Goal: Information Seeking & Learning: Find specific fact

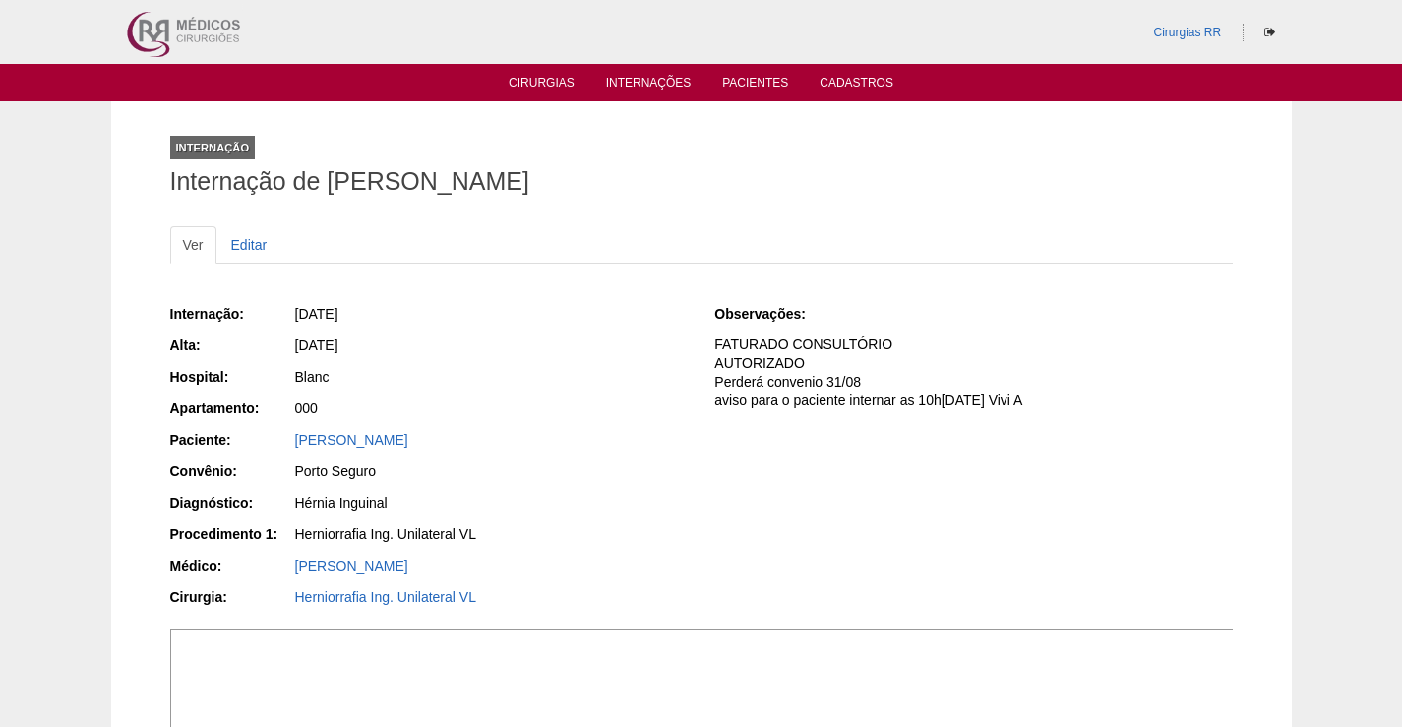
drag, startPoint x: 520, startPoint y: 442, endPoint x: 259, endPoint y: 422, distance: 261.6
click at [259, 422] on div "Internação: [DATE] [GEOGRAPHIC_DATA]: [DATE] Hospital: Blanc Apartamento: 000 P…" at bounding box center [429, 458] width 518 height 322
click at [529, 447] on div "[PERSON_NAME]" at bounding box center [491, 440] width 393 height 20
drag, startPoint x: 524, startPoint y: 429, endPoint x: 305, endPoint y: 468, distance: 222.0
click at [292, 446] on div "Paciente: [PERSON_NAME]" at bounding box center [429, 442] width 518 height 25
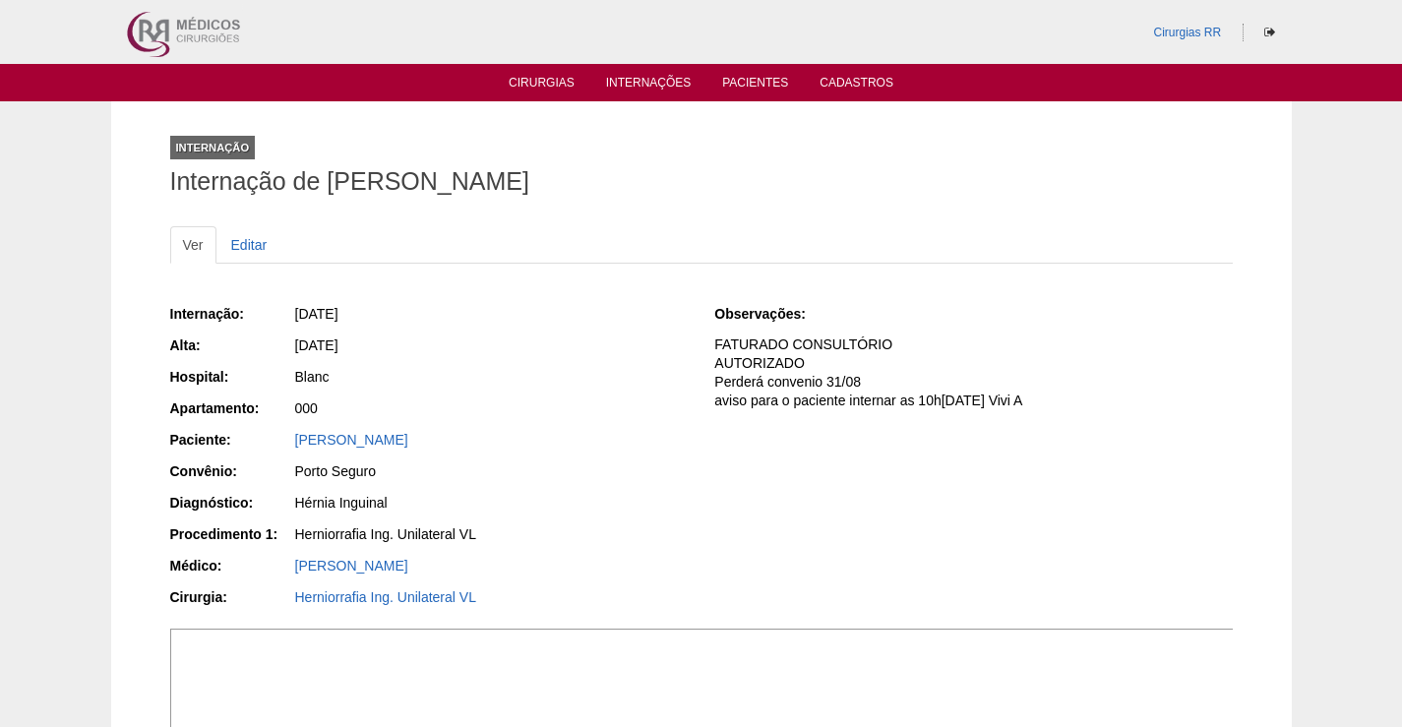
copy div "Paciente: [PERSON_NAME]"
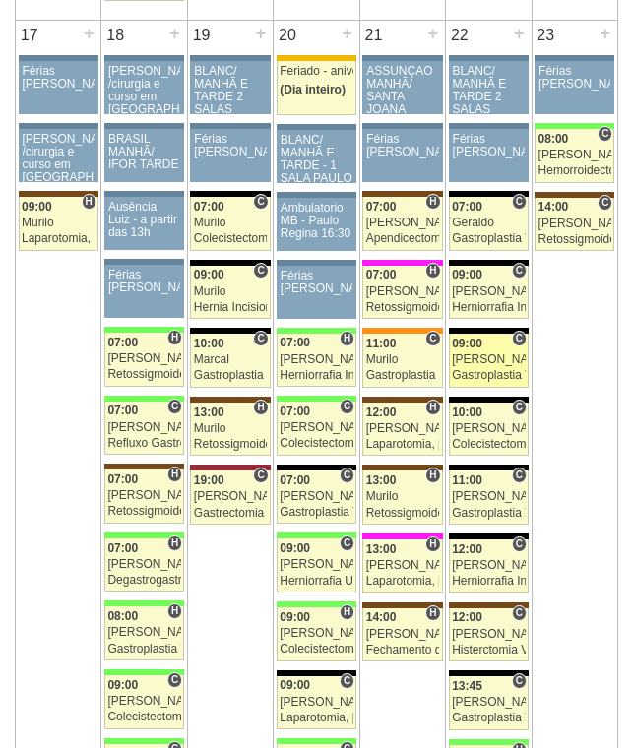
scroll to position [3051, 0]
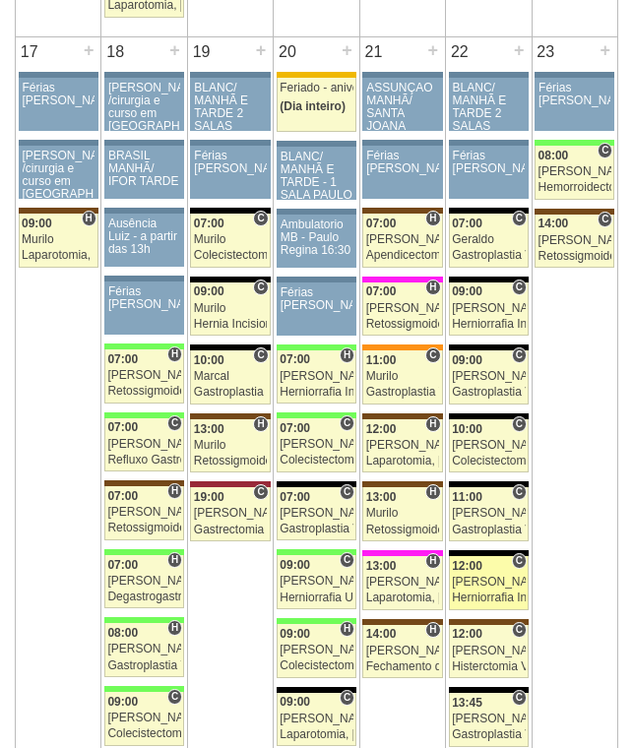
click at [492, 588] on div "[PERSON_NAME]" at bounding box center [488, 582] width 73 height 13
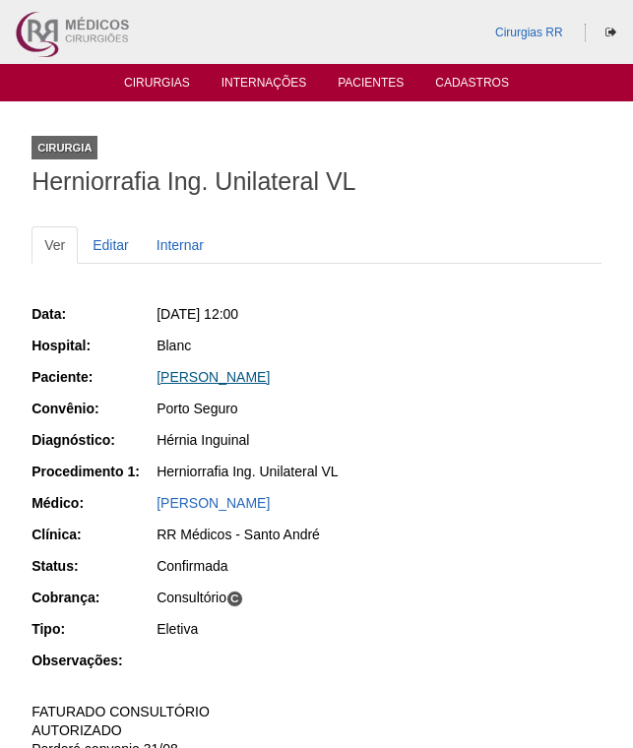
click at [237, 379] on link "GABRIEL RODRIGUES ALVES" at bounding box center [212, 377] width 113 height 16
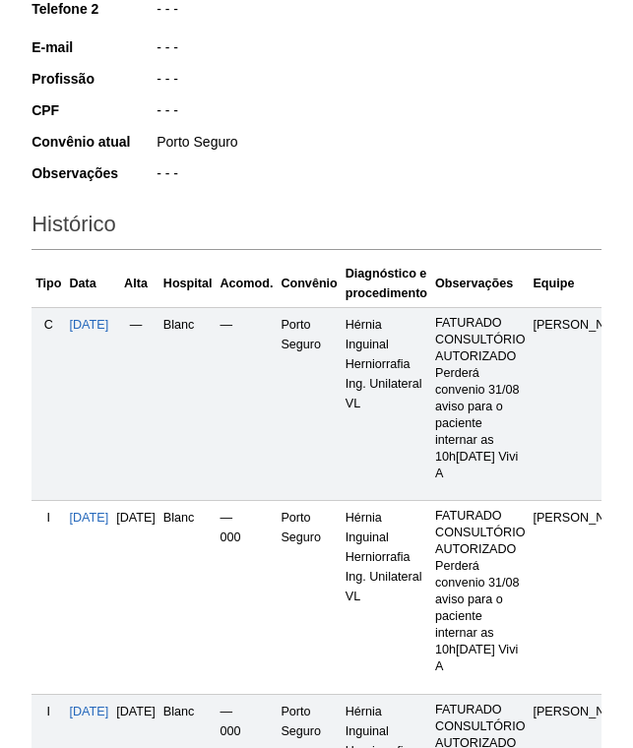
scroll to position [591, 0]
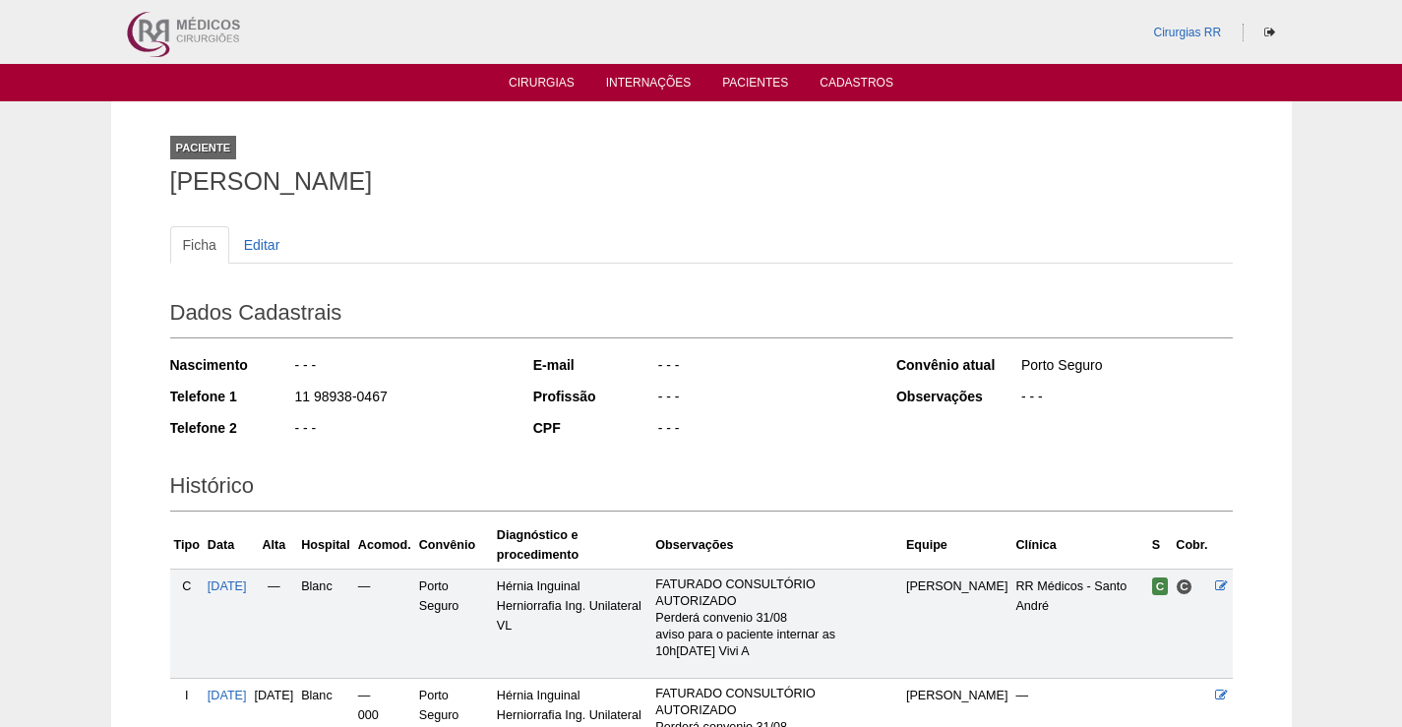
scroll to position [345, 0]
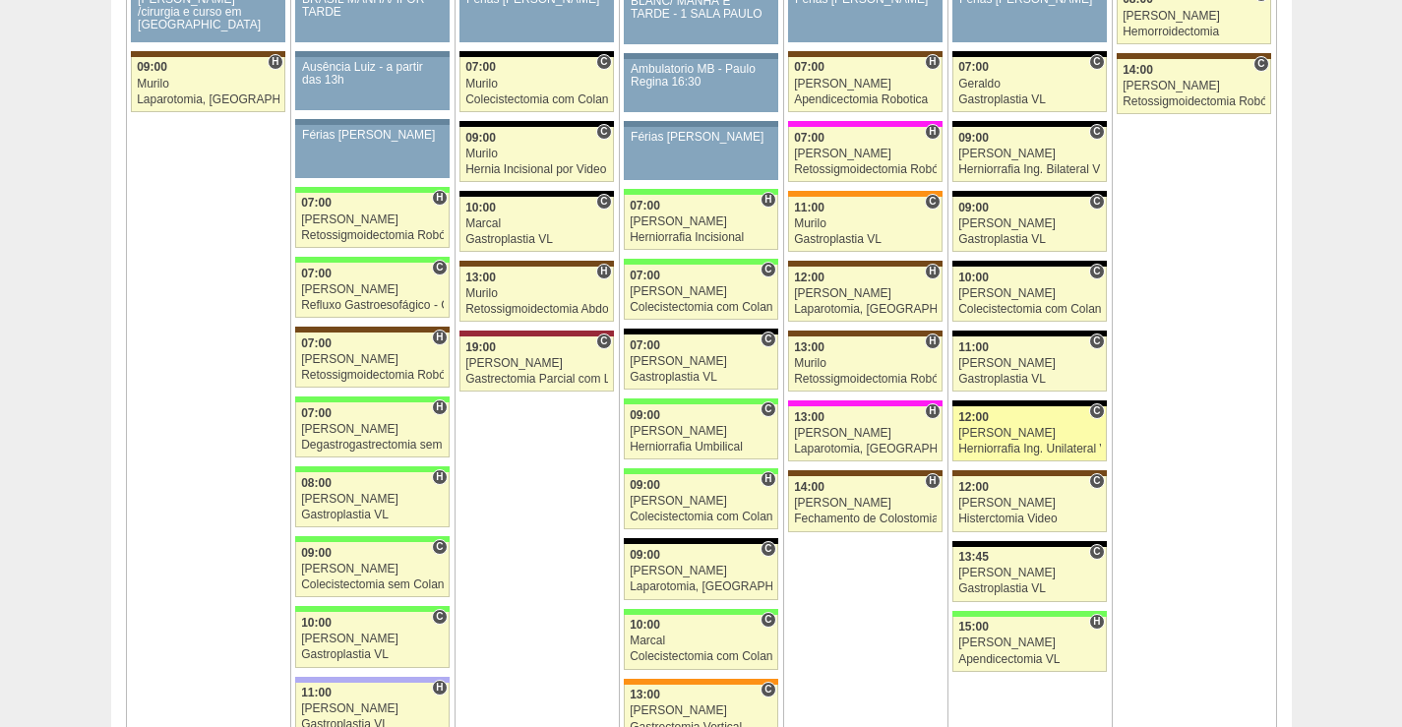
scroll to position [3340, 0]
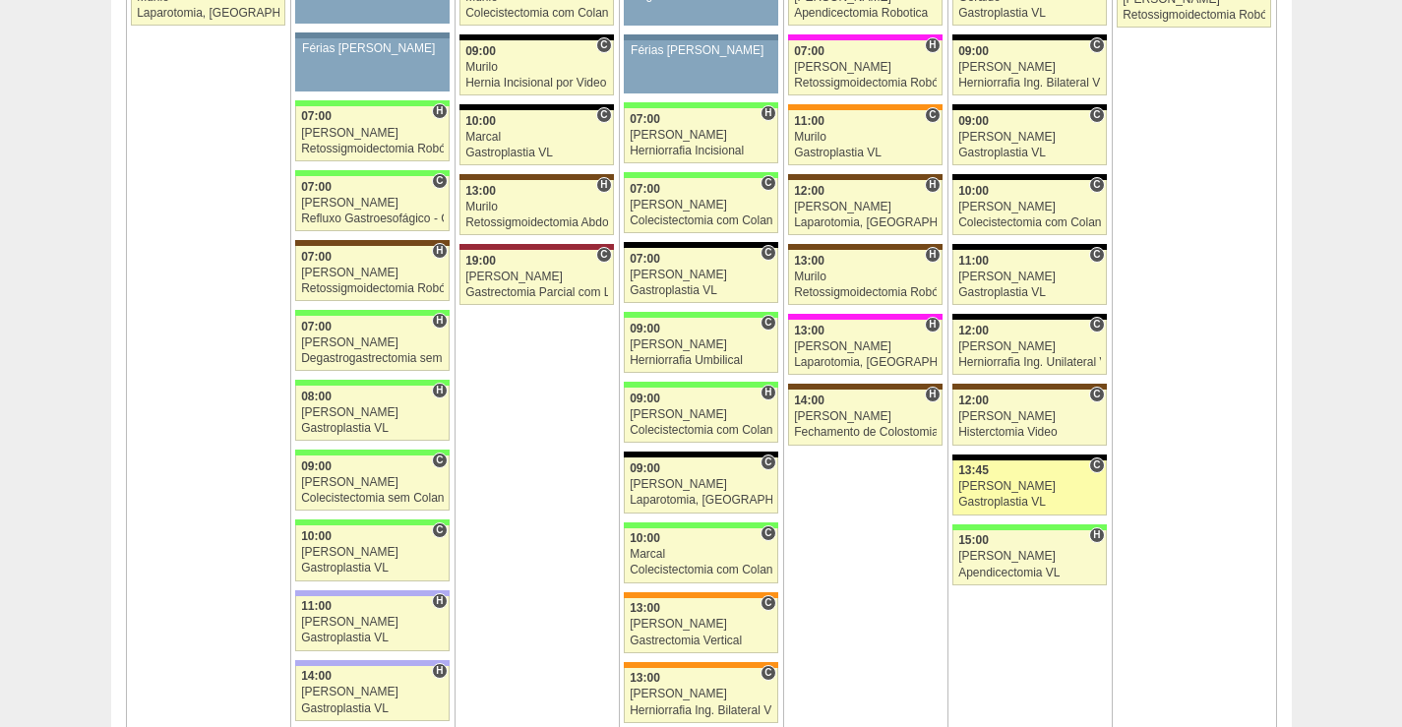
click at [1016, 489] on div "[PERSON_NAME]" at bounding box center [1030, 486] width 143 height 13
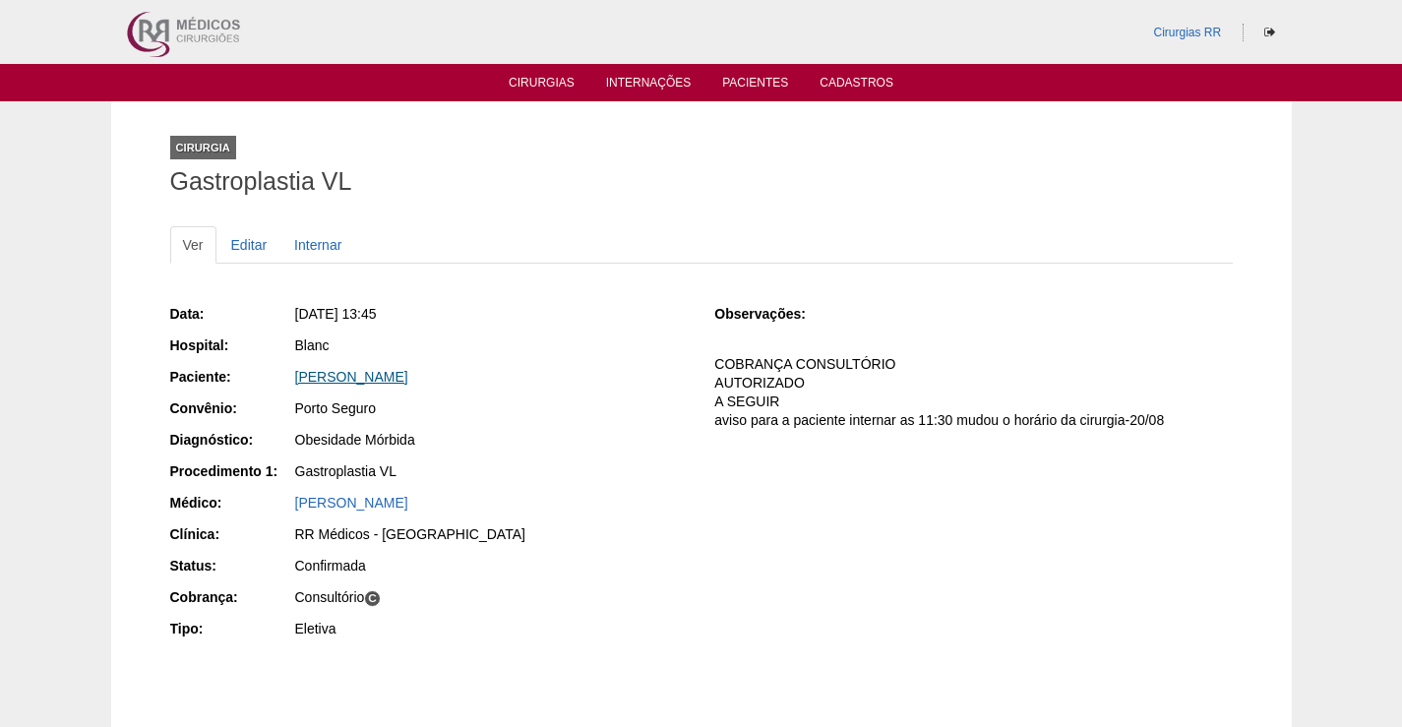
click at [388, 379] on link "[PERSON_NAME]" at bounding box center [351, 377] width 113 height 16
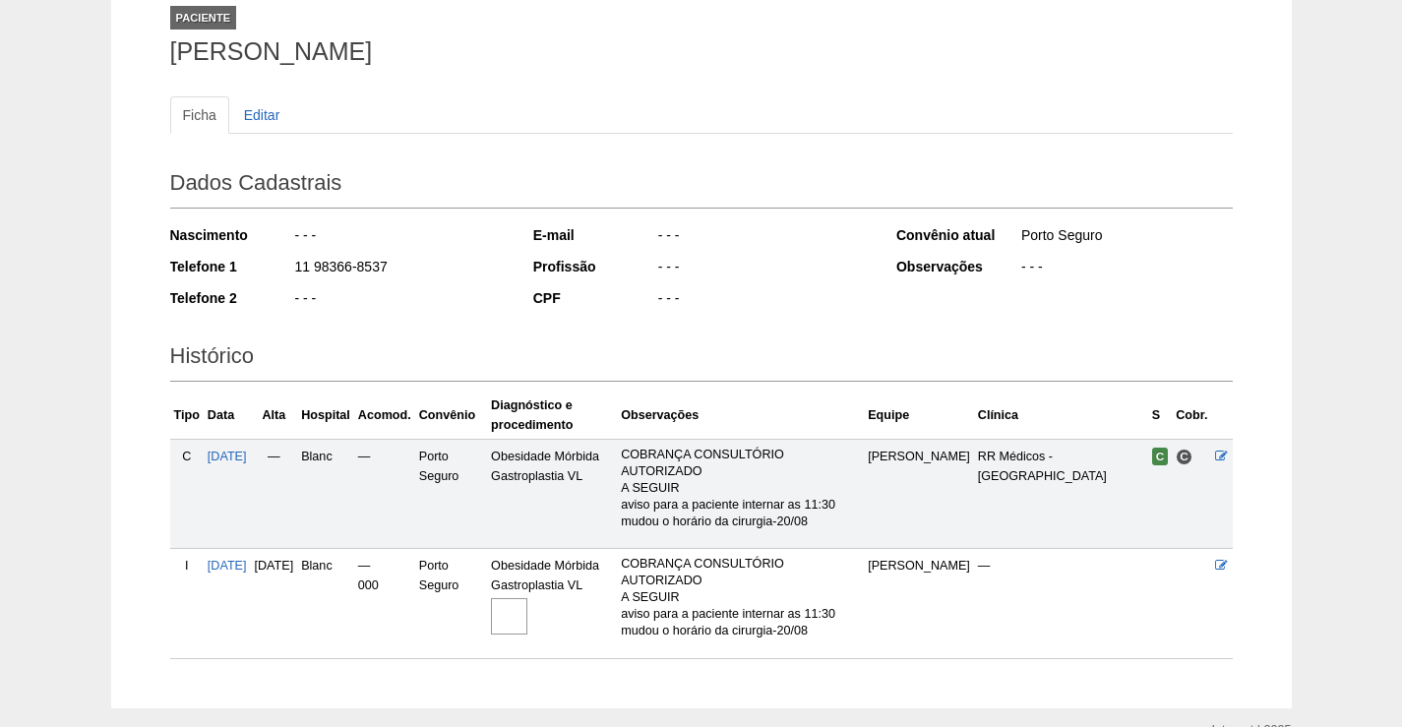
scroll to position [229, 0]
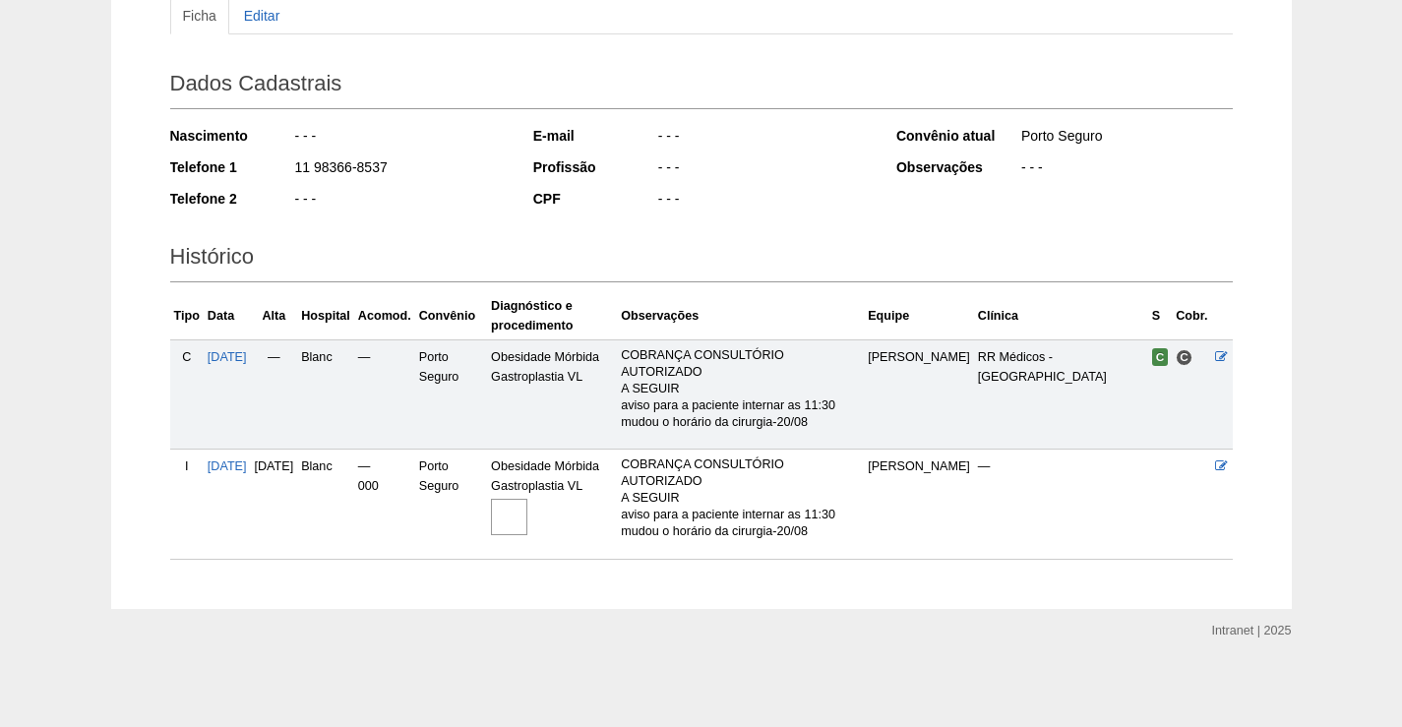
click at [528, 519] on img at bounding box center [509, 517] width 36 height 36
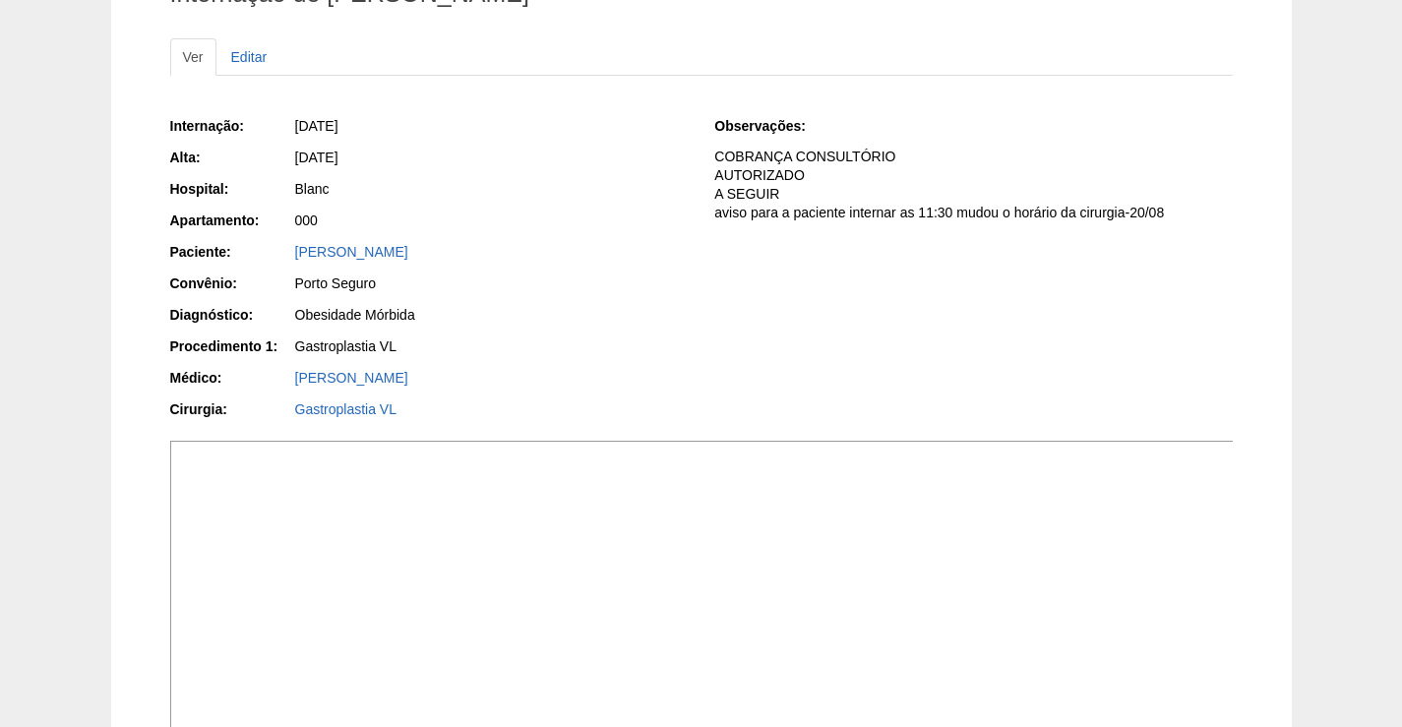
scroll to position [492, 0]
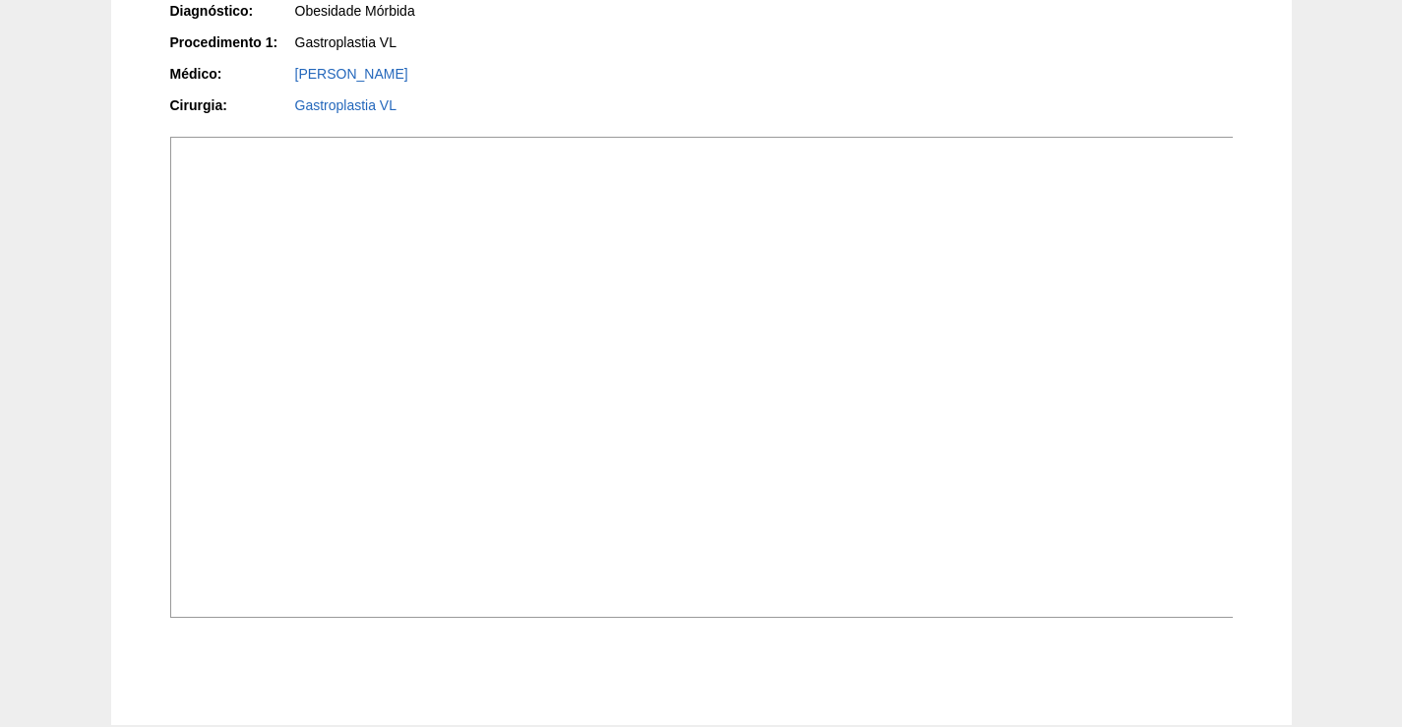
click at [928, 463] on img at bounding box center [702, 377] width 1065 height 481
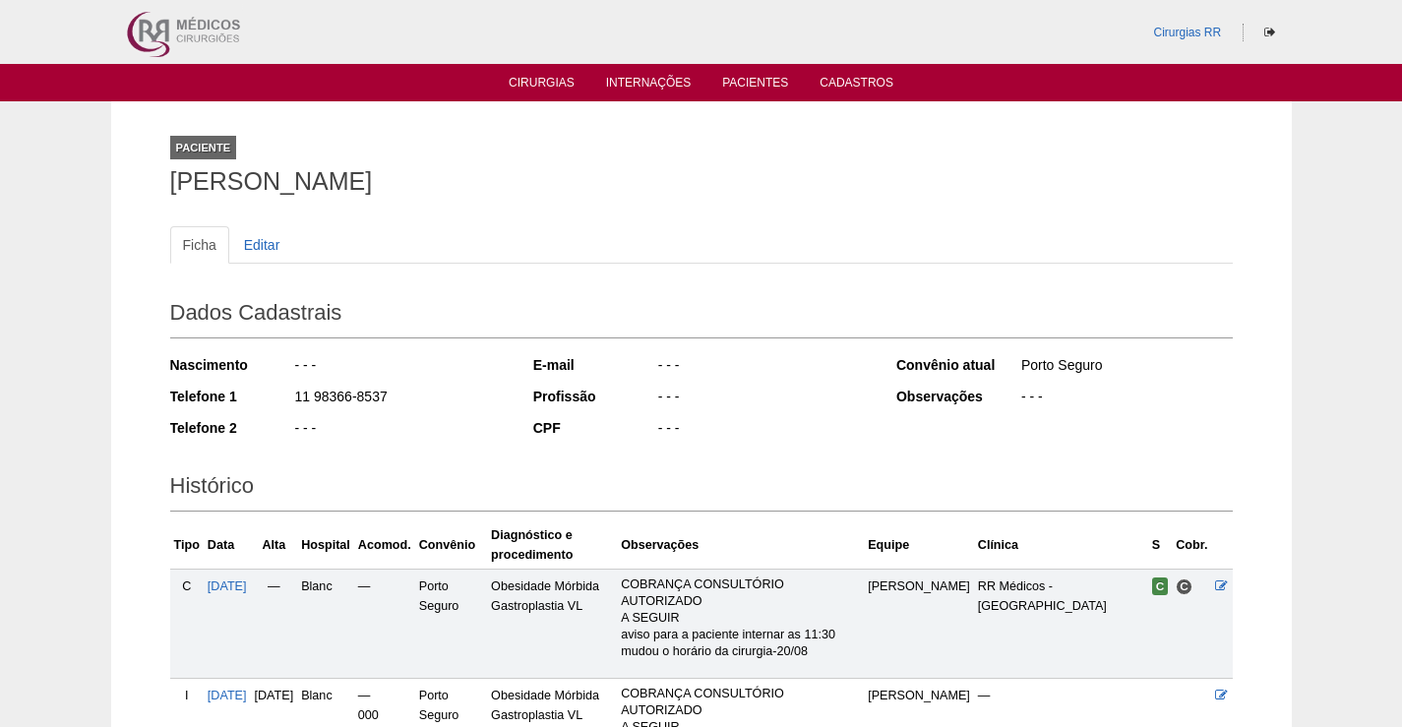
scroll to position [229, 0]
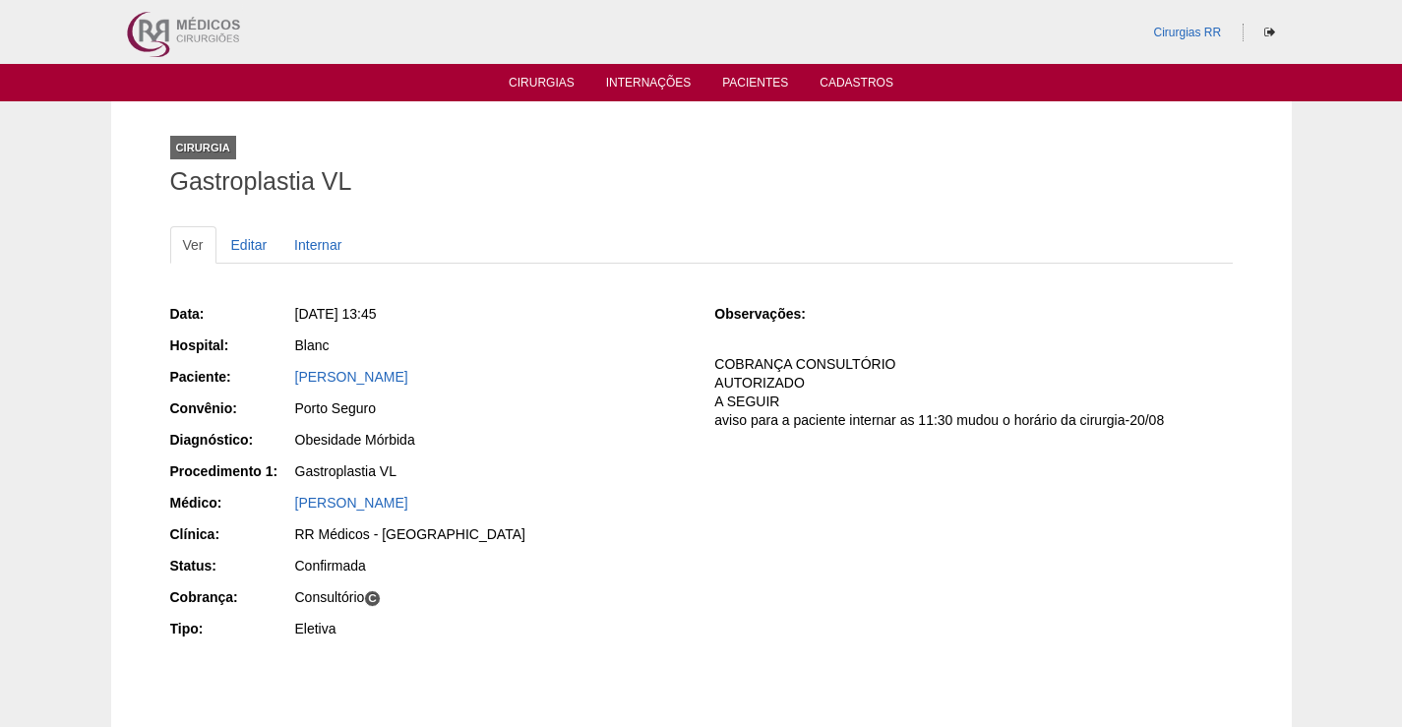
drag, startPoint x: 422, startPoint y: 369, endPoint x: 477, endPoint y: 511, distance: 152.1
click at [246, 384] on div "Paciente: Amanda Alves Felinto" at bounding box center [429, 379] width 518 height 25
copy div "Paciente: Amanda Alves Felinto"
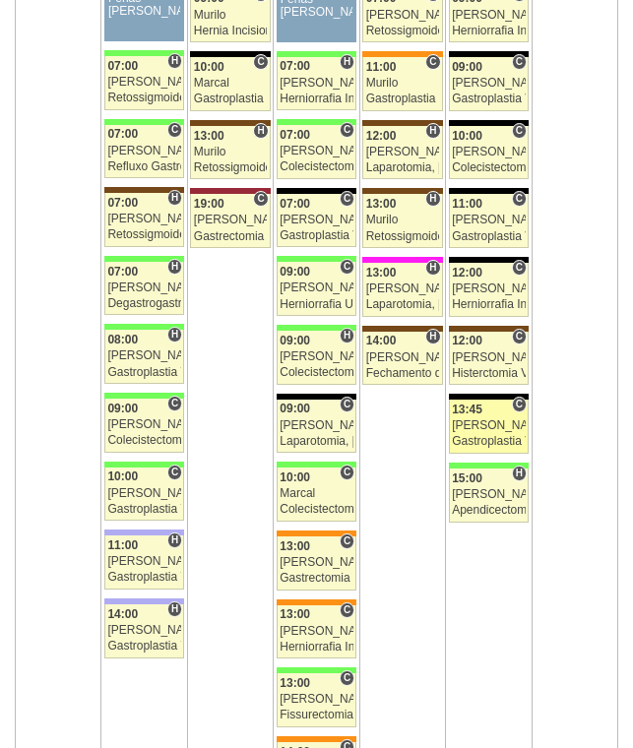
scroll to position [3346, 0]
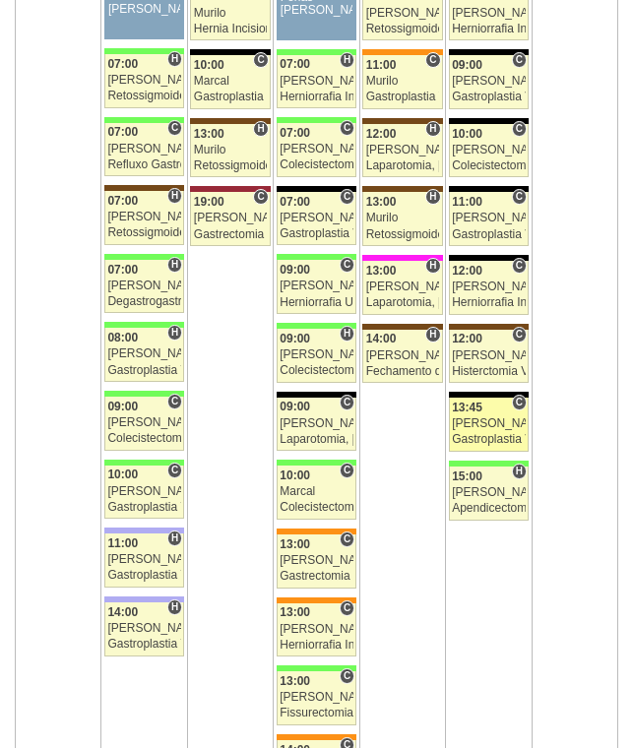
click at [499, 421] on div "Luiz Guilherme" at bounding box center [488, 423] width 73 height 13
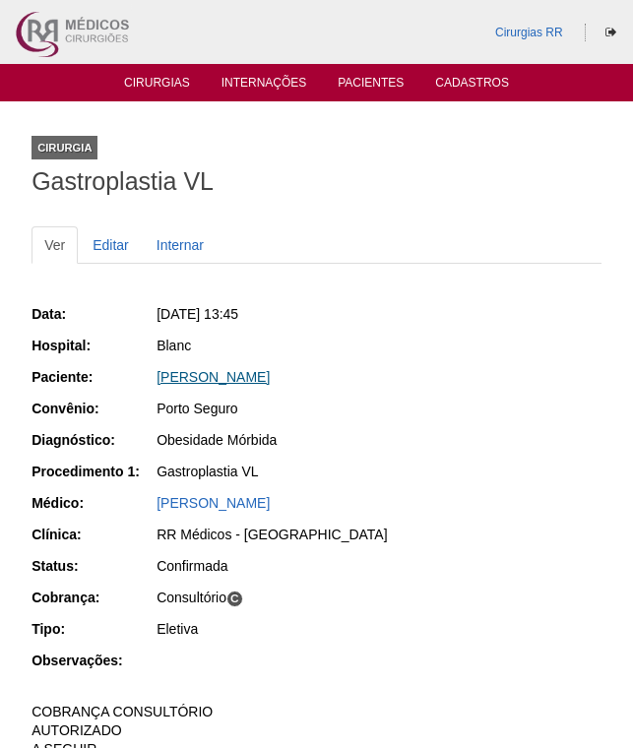
click at [229, 382] on link "Amanda Alves Felinto" at bounding box center [212, 377] width 113 height 16
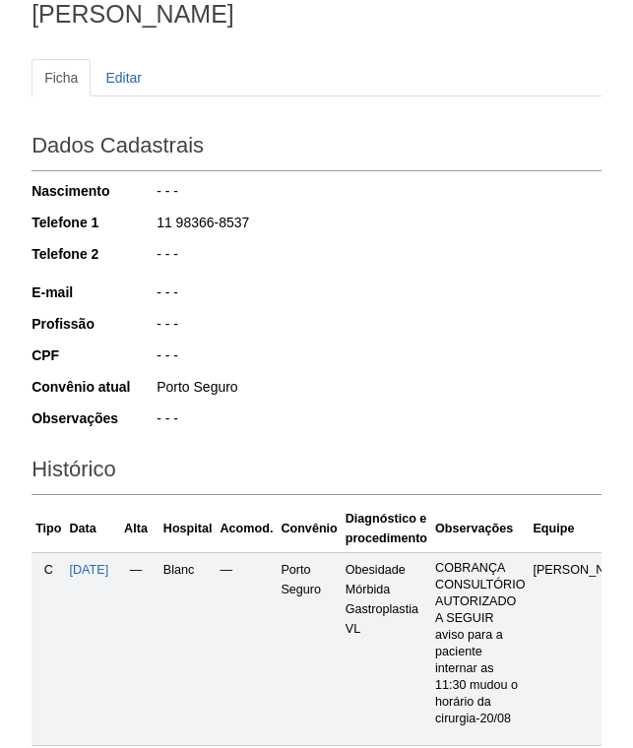
scroll to position [541, 0]
